Goal: Obtain resource: Download file/media

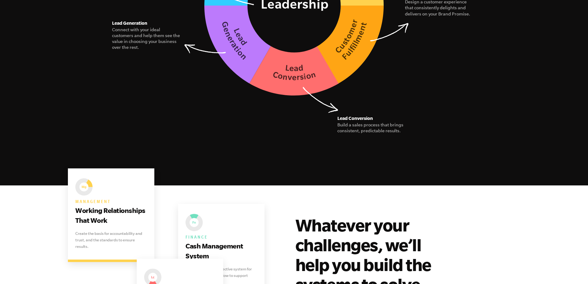
scroll to position [1204, 0]
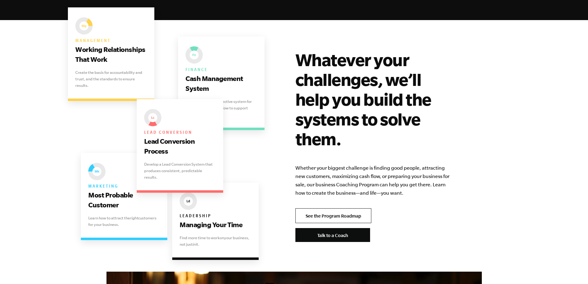
click at [344, 210] on link "See the Program Roadmap" at bounding box center [333, 215] width 76 height 15
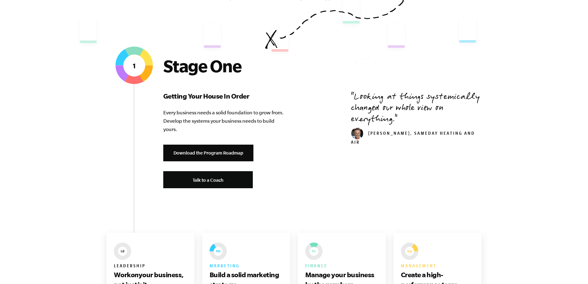
scroll to position [247, 0]
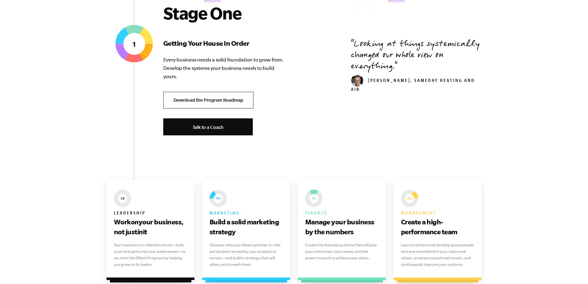
click at [223, 103] on link "Download the Program Roadmap" at bounding box center [208, 100] width 90 height 17
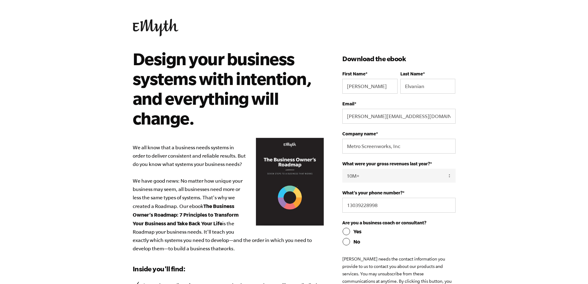
select select "10M+"
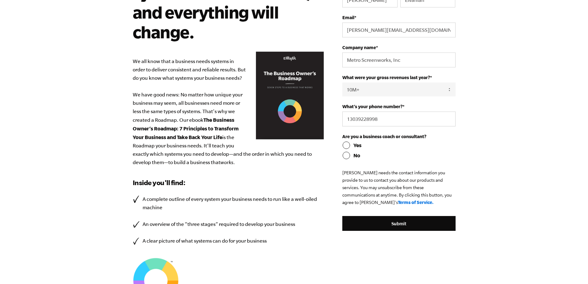
scroll to position [93, 0]
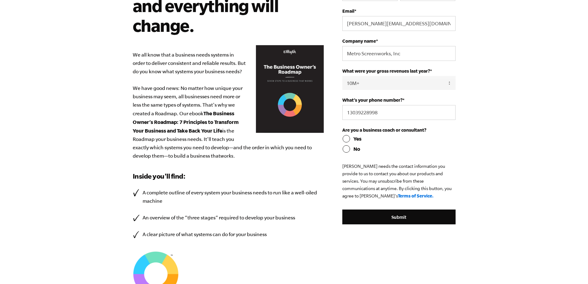
click at [344, 149] on input "No" at bounding box center [398, 148] width 113 height 7
radio input "true"
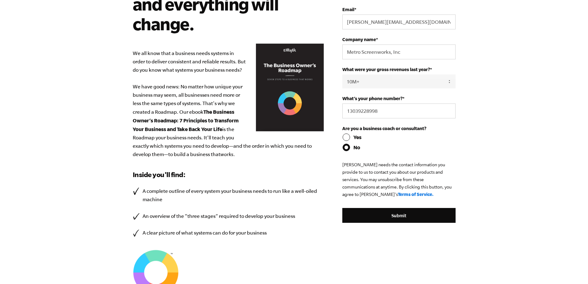
scroll to position [123, 0]
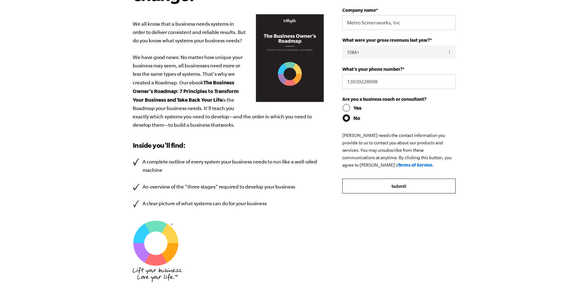
click at [394, 187] on input "Submit" at bounding box center [398, 185] width 113 height 15
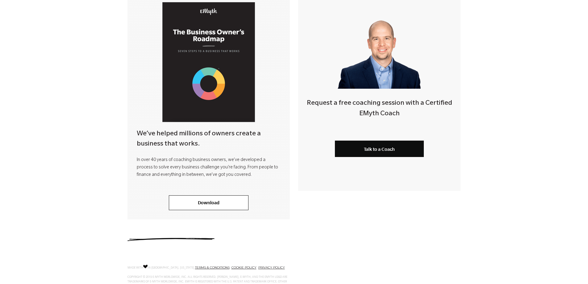
scroll to position [154, 0]
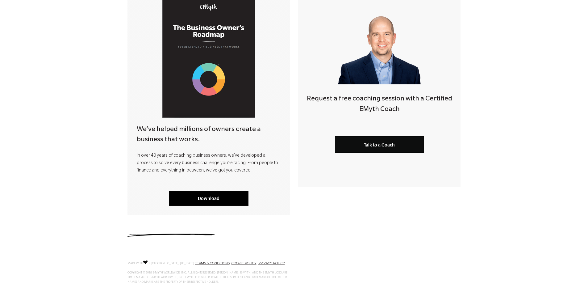
click at [219, 199] on link "Download" at bounding box center [209, 198] width 80 height 15
